Goal: Task Accomplishment & Management: Complete application form

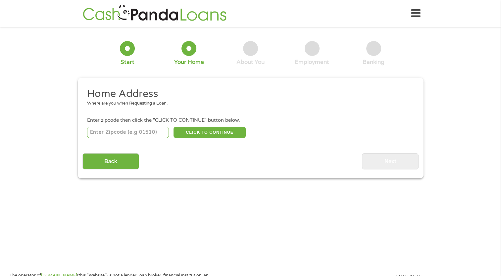
click at [141, 132] on input "number" at bounding box center [128, 132] width 82 height 11
type input "59102"
click at [188, 132] on button "CLICK TO CONTINUE" at bounding box center [209, 132] width 72 height 11
type input "59102"
type input "[PERSON_NAME]"
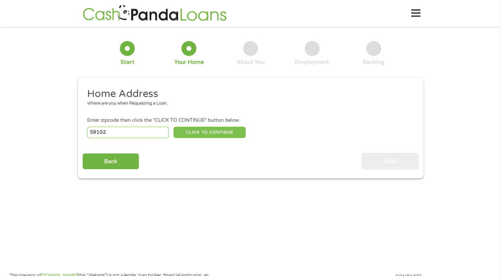
select select "[US_STATE]"
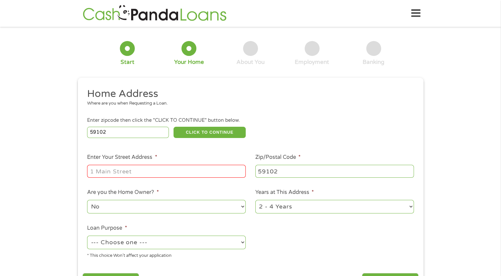
click at [141, 174] on input "Enter Your Street Address *" at bounding box center [166, 171] width 159 height 13
type input "[STREET_ADDRESS]"
click at [185, 244] on select "--- Choose one --- Pay Bills Debt Consolidation Home Improvement Major Purchase…" at bounding box center [166, 243] width 159 height 14
select select "other"
click at [87, 236] on select "--- Choose one --- Pay Bills Debt Consolidation Home Improvement Major Purchase…" at bounding box center [166, 243] width 159 height 14
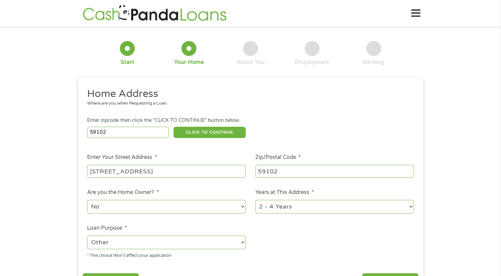
click at [299, 241] on ul "Home Address Where are you when Requesting a Loan. Enter zipcode then click the…" at bounding box center [250, 175] width 336 height 177
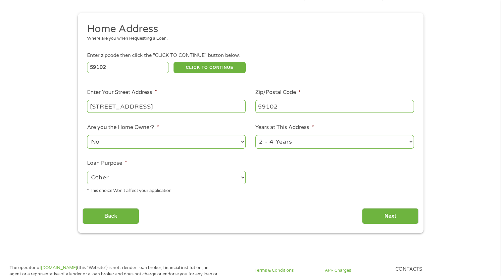
scroll to position [66, 0]
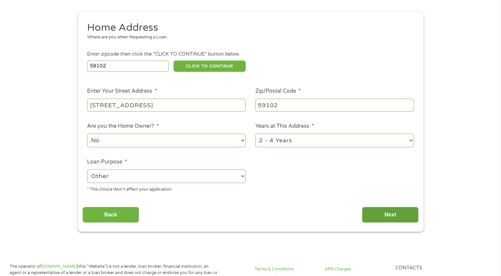
click at [397, 216] on input "Next" at bounding box center [390, 215] width 57 height 16
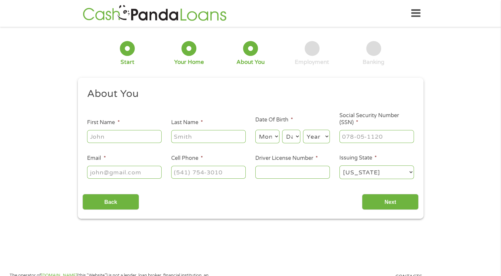
scroll to position [3, 3]
click at [122, 139] on input "First Name *" at bounding box center [124, 136] width 74 height 13
type input "[PERSON_NAME]"
click at [190, 138] on input "Last Name *" at bounding box center [208, 136] width 74 height 13
type input "[PERSON_NAME]"
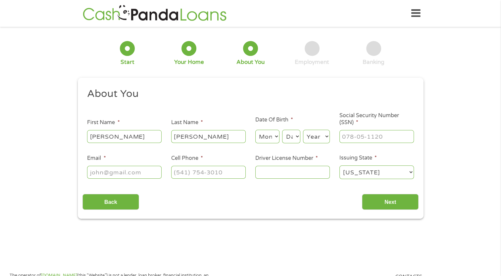
click at [266, 132] on select "Month 1 2 3 4 5 6 7 8 9 10 11 12" at bounding box center [267, 137] width 24 height 14
select select "4"
click at [255, 130] on select "Month 1 2 3 4 5 6 7 8 9 10 11 12" at bounding box center [267, 137] width 24 height 14
click at [290, 137] on select "Day 1 2 3 4 5 6 7 8 9 10 11 12 13 14 15 16 17 18 19 20 21 22 23 24 25 26 27 28 …" at bounding box center [291, 137] width 18 height 14
select select "20"
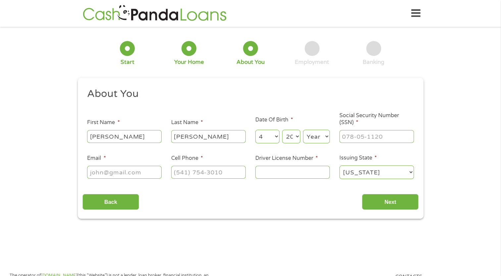
click at [282, 130] on select "Day 1 2 3 4 5 6 7 8 9 10 11 12 13 14 15 16 17 18 19 20 21 22 23 24 25 26 27 28 …" at bounding box center [291, 137] width 18 height 14
click at [313, 134] on select "Year [DATE] 2006 2005 2004 2003 2002 2001 2000 1999 1998 1997 1996 1995 1994 19…" at bounding box center [316, 137] width 27 height 14
select select "1986"
click at [303, 130] on select "Year [DATE] 2006 2005 2004 2003 2002 2001 2000 1999 1998 1997 1996 1995 1994 19…" at bounding box center [316, 137] width 27 height 14
click at [359, 137] on input "___-__-____" at bounding box center [376, 136] width 74 height 13
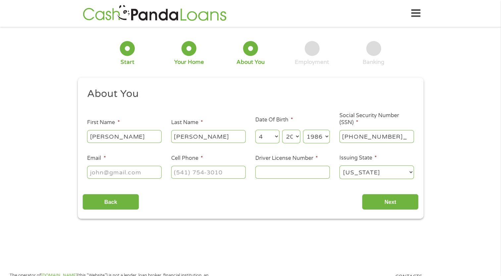
type input "516-08-4073"
click at [119, 174] on input "Email *" at bounding box center [124, 172] width 74 height 13
type input "[EMAIL_ADDRESS][DOMAIN_NAME]"
type input "[PHONE_NUMBER]"
click at [280, 174] on input "Driver License Number *" at bounding box center [292, 172] width 74 height 13
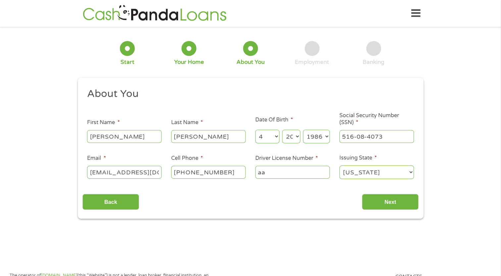
type input "a"
type input "AAA0000864957"
click at [395, 205] on input "Next" at bounding box center [390, 202] width 57 height 16
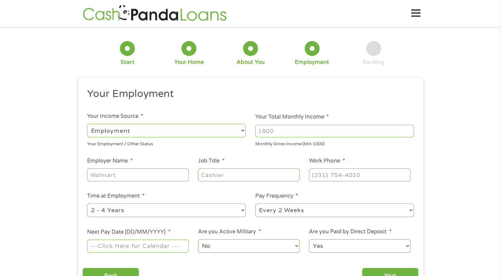
click at [171, 129] on select "--- Choose one --- Employment [DEMOGRAPHIC_DATA] Benefits" at bounding box center [166, 131] width 159 height 14
select select "selfEmployed"
click at [87, 124] on select "--- Choose one --- Employment [DEMOGRAPHIC_DATA] Benefits" at bounding box center [166, 131] width 159 height 14
click at [278, 130] on input "Your Total Monthly Income *" at bounding box center [334, 131] width 159 height 13
type input "4000"
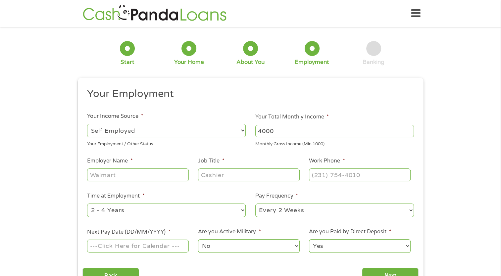
click at [133, 179] on input "Employer Name *" at bounding box center [137, 174] width 101 height 13
type input "Round tuit"
click at [223, 176] on input "Job Title *" at bounding box center [248, 174] width 101 height 13
type input "Lawn"
click at [334, 174] on input "(___) ___-____" at bounding box center [359, 174] width 101 height 13
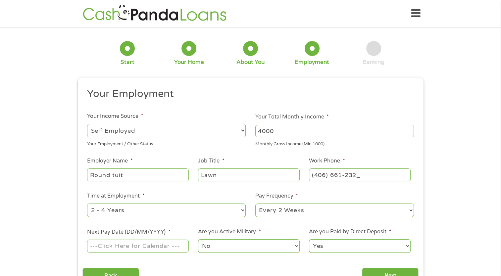
type input "[PHONE_NUMBER]"
click at [363, 154] on ul "Your Employment Your Income Source * --- Choose one --- Employment [DEMOGRAPHIC…" at bounding box center [250, 172] width 336 height 171
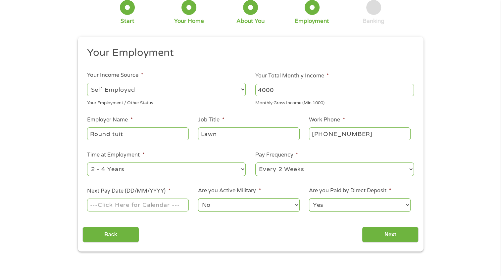
scroll to position [39, 0]
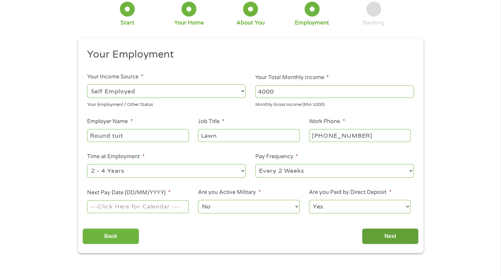
click at [374, 242] on input "Next" at bounding box center [390, 236] width 57 height 16
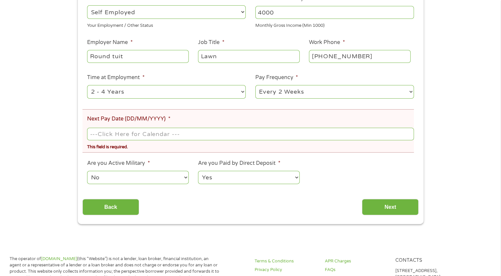
scroll to position [144, 0]
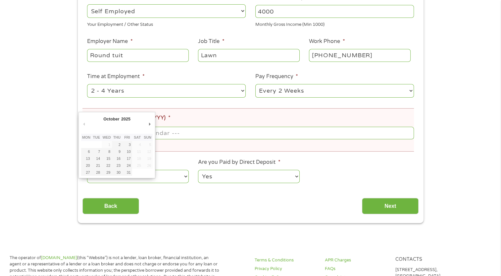
click at [164, 133] on input "Next Pay Date (DD/MM/YYYY) *" at bounding box center [250, 133] width 326 height 13
type input "[DATE]"
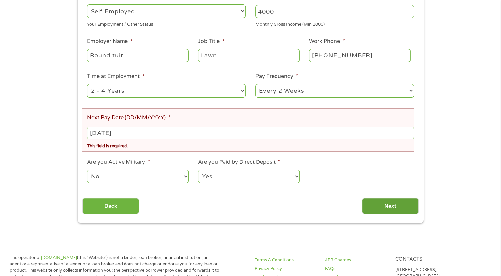
click at [383, 210] on input "Next" at bounding box center [390, 206] width 57 height 16
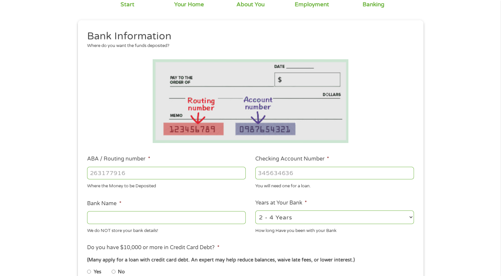
scroll to position [0, 0]
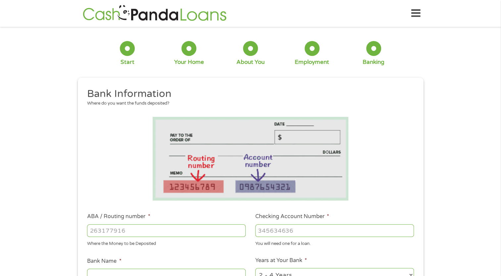
click at [141, 227] on input "ABA / Routing number *" at bounding box center [166, 230] width 159 height 13
type input "292970825"
type input "GLACIER BANK"
type input "292970825"
click at [287, 232] on input "Checking Account Number *" at bounding box center [334, 230] width 159 height 13
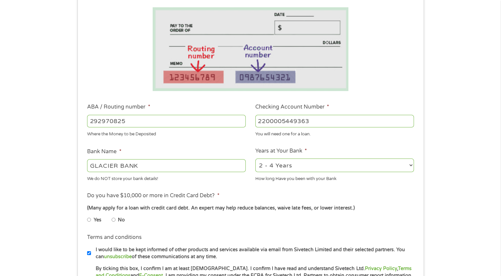
scroll to position [111, 0]
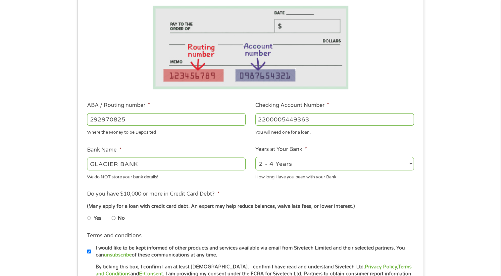
type input "2200005449363"
click at [153, 165] on input "GLACIER BANK" at bounding box center [166, 164] width 159 height 13
type input "G"
click at [161, 163] on input "Western security" at bounding box center [166, 164] width 159 height 13
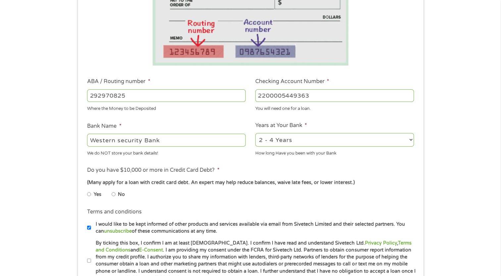
scroll to position [137, 0]
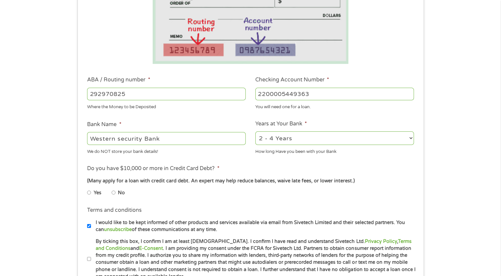
type input "Western security Bank"
click at [114, 192] on input "No" at bounding box center [114, 192] width 4 height 11
radio input "true"
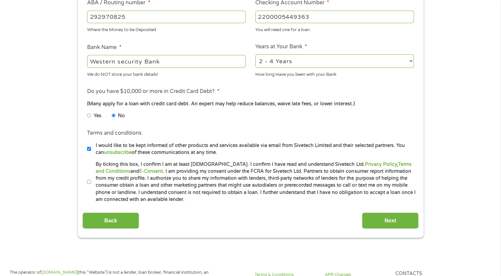
scroll to position [214, 0]
click at [88, 181] on input "By ticking this box, I confirm I am at least [DEMOGRAPHIC_DATA]. I confirm I ha…" at bounding box center [89, 181] width 4 height 11
checkbox input "true"
click at [388, 224] on input "Next" at bounding box center [390, 220] width 57 height 16
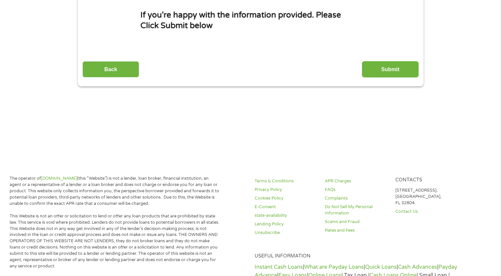
scroll to position [0, 0]
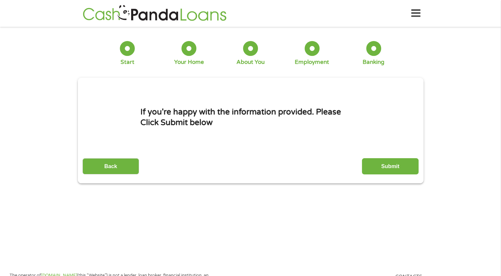
drag, startPoint x: 321, startPoint y: 177, endPoint x: 355, endPoint y: 164, distance: 35.7
click at [355, 164] on div "This field is hidden when viewing the form gclid EAIaIQobChMI8qLL2uCDkAMVQy7UAR…" at bounding box center [250, 131] width 345 height 106
click at [385, 166] on input "Submit" at bounding box center [390, 166] width 57 height 16
